Goal: Find specific page/section: Locate item on page

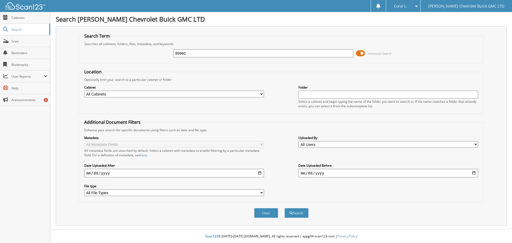
type input "89960"
click at [284, 208] on button "Search" at bounding box center [296, 213] width 24 height 10
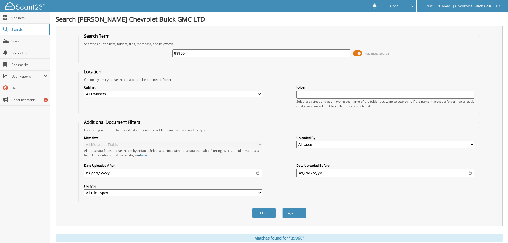
click at [399, 85] on label "Folder" at bounding box center [385, 87] width 178 height 5
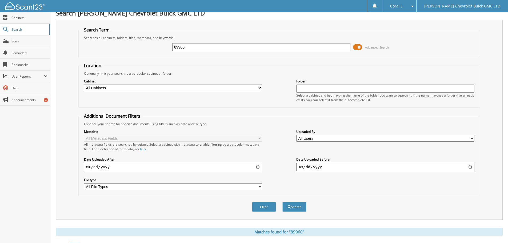
scroll to position [133, 0]
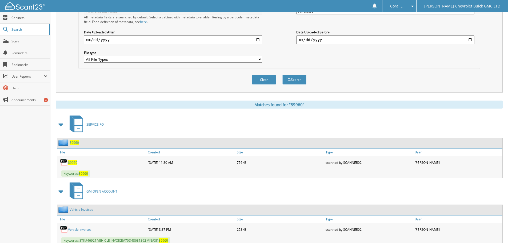
click at [76, 163] on span "89960" at bounding box center [72, 162] width 9 height 5
